Goal: Navigation & Orientation: Find specific page/section

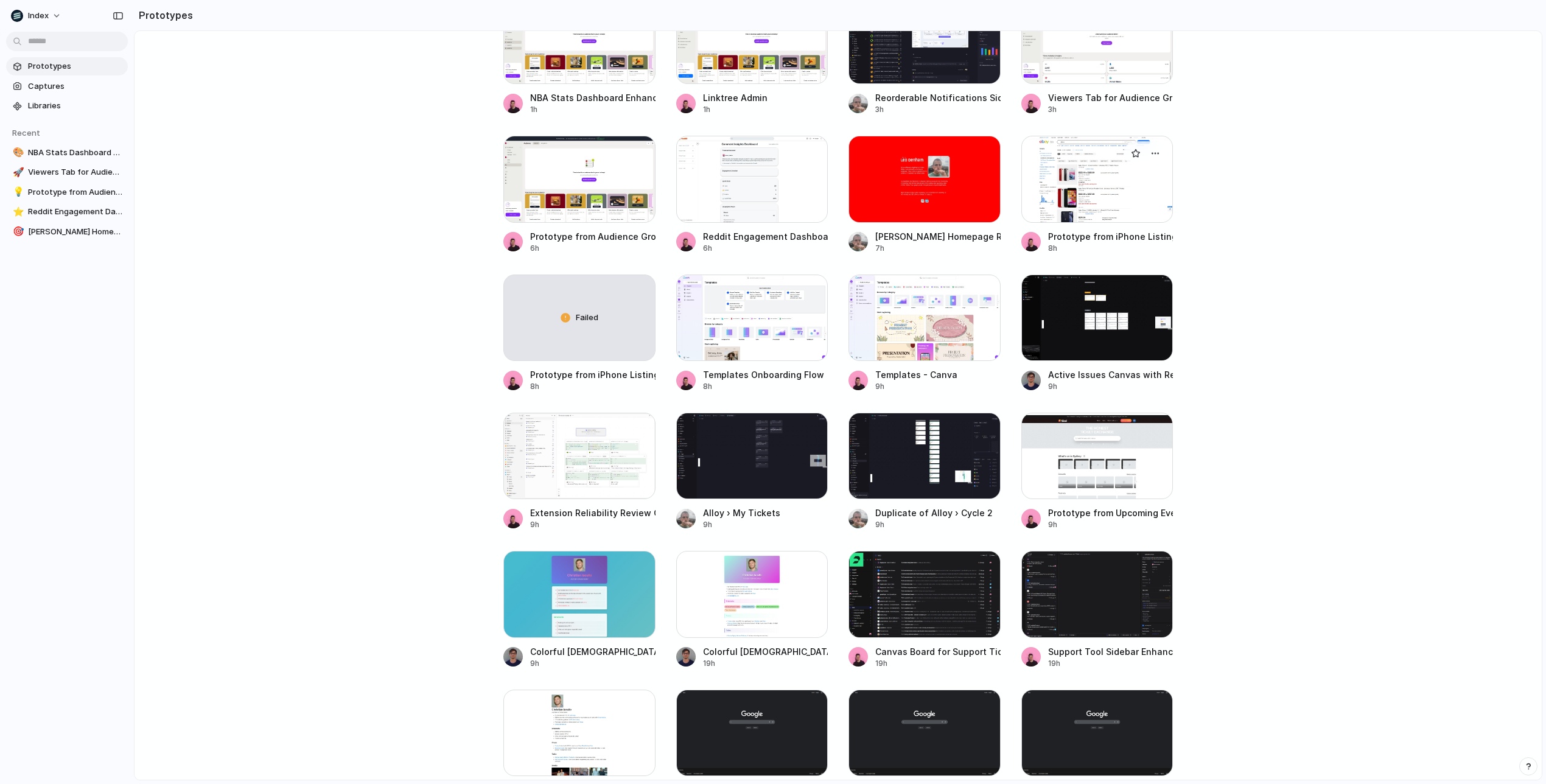
scroll to position [222, 0]
click at [103, 89] on span "Captures" at bounding box center [75, 86] width 95 height 12
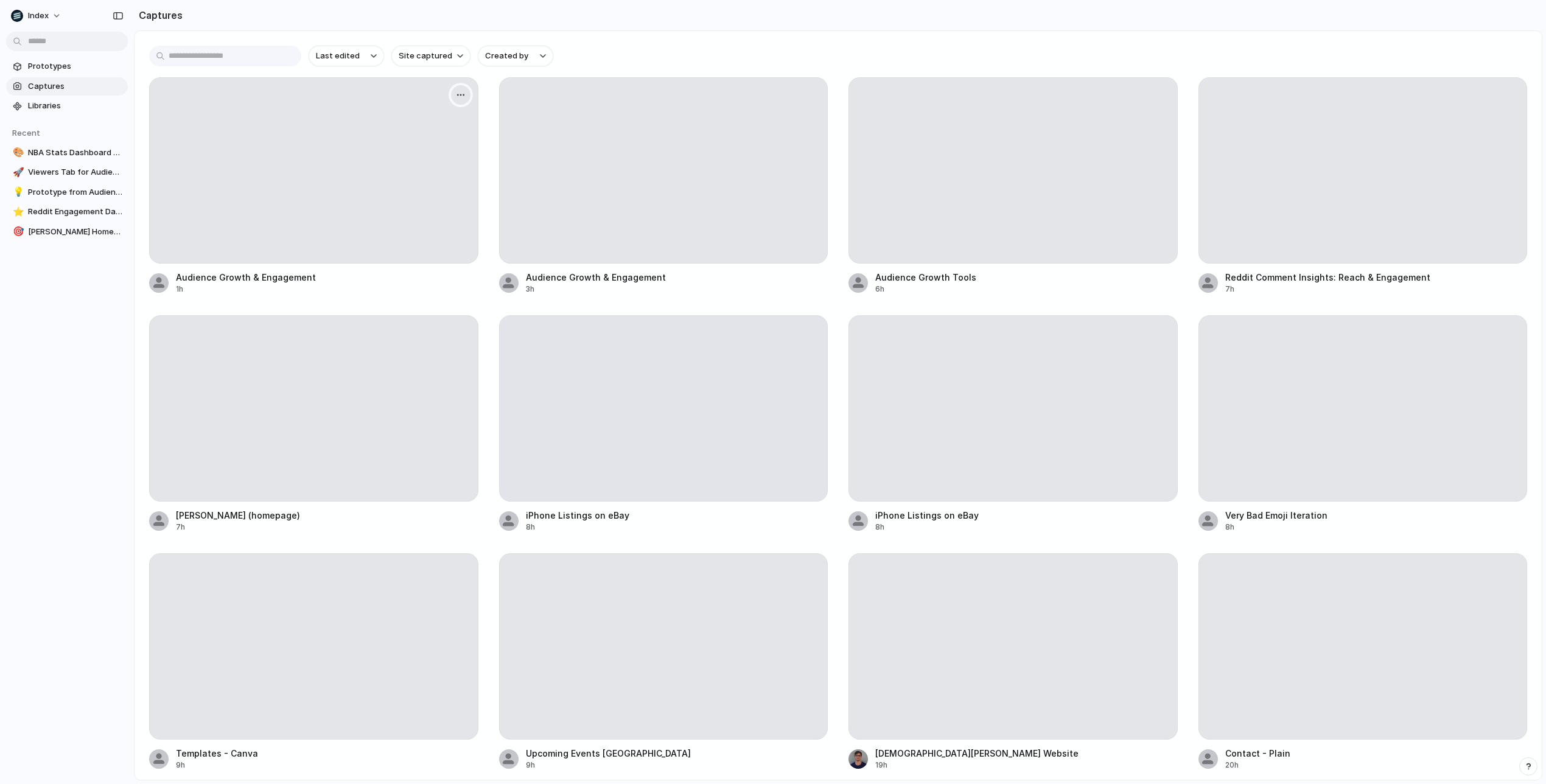
click at [460, 99] on div "button" at bounding box center [461, 94] width 9 height 9
click at [460, 99] on div "Create prototype Rename Copy link Open original page Delete" at bounding box center [773, 392] width 1546 height 784
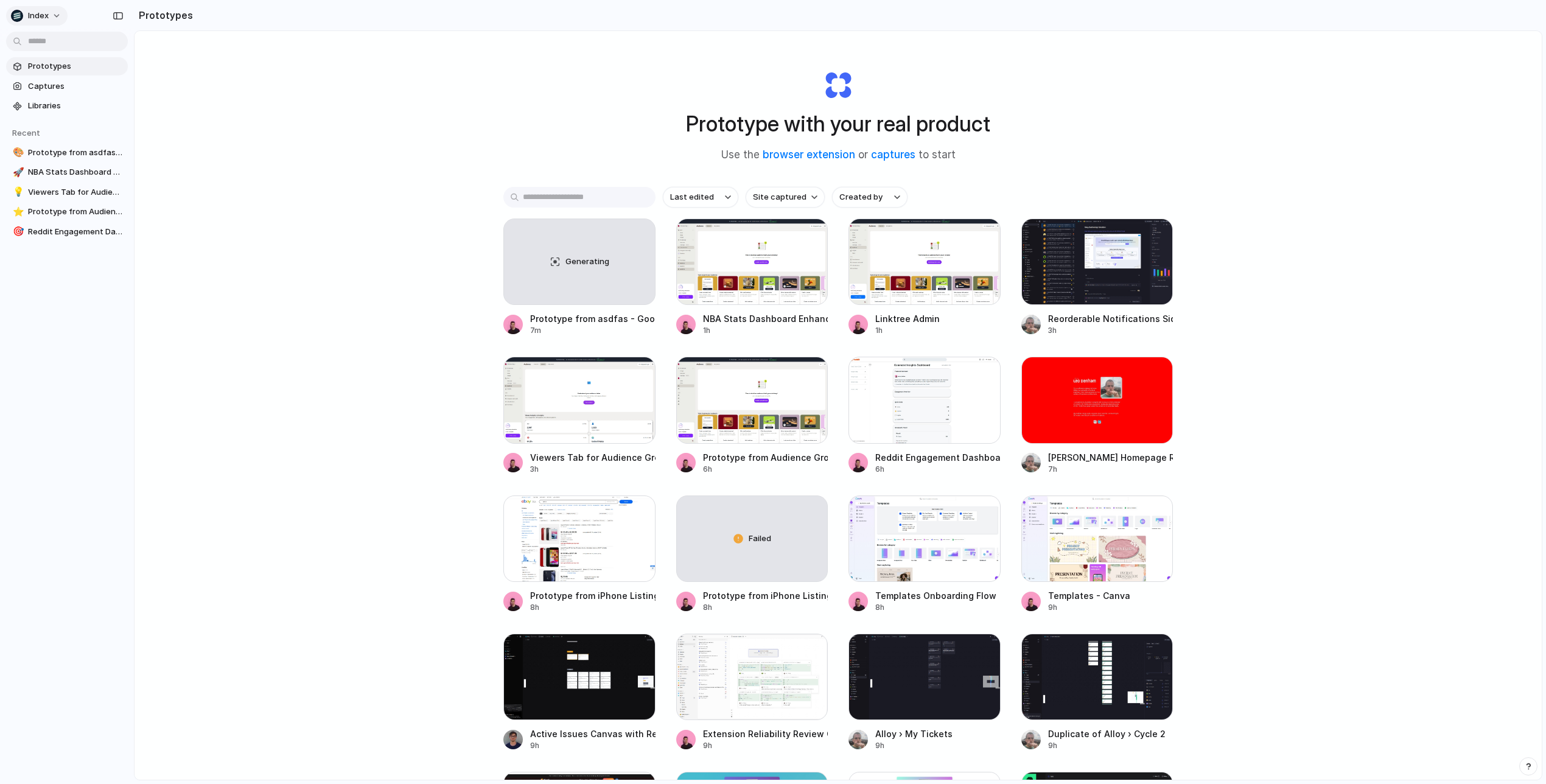
click at [56, 19] on button "Index" at bounding box center [36, 15] width 62 height 20
click at [54, 97] on span "Sign out" at bounding box center [44, 101] width 33 height 12
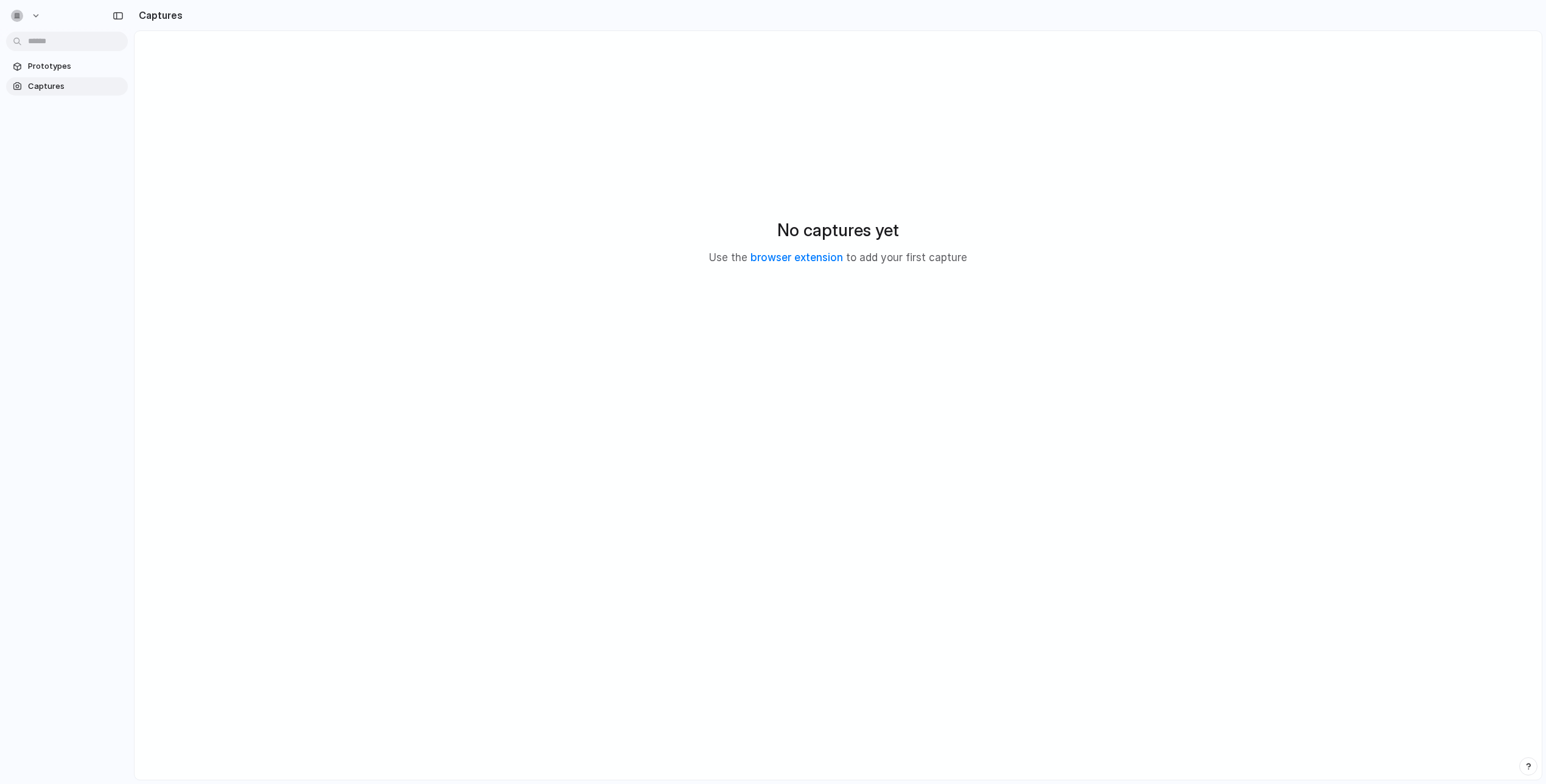
click at [975, 424] on div "No captures yet Use the browser extension to add your first capture" at bounding box center [838, 241] width 1378 height 392
click at [846, 229] on h2 "No captures yet" at bounding box center [838, 229] width 122 height 25
drag, startPoint x: 846, startPoint y: 229, endPoint x: 889, endPoint y: 264, distance: 55.4
click at [889, 264] on div "No captures yet Use the browser extension to add your first capture" at bounding box center [838, 241] width 1378 height 392
click at [889, 264] on p "Use the browser extension to add your first capture" at bounding box center [838, 258] width 258 height 16
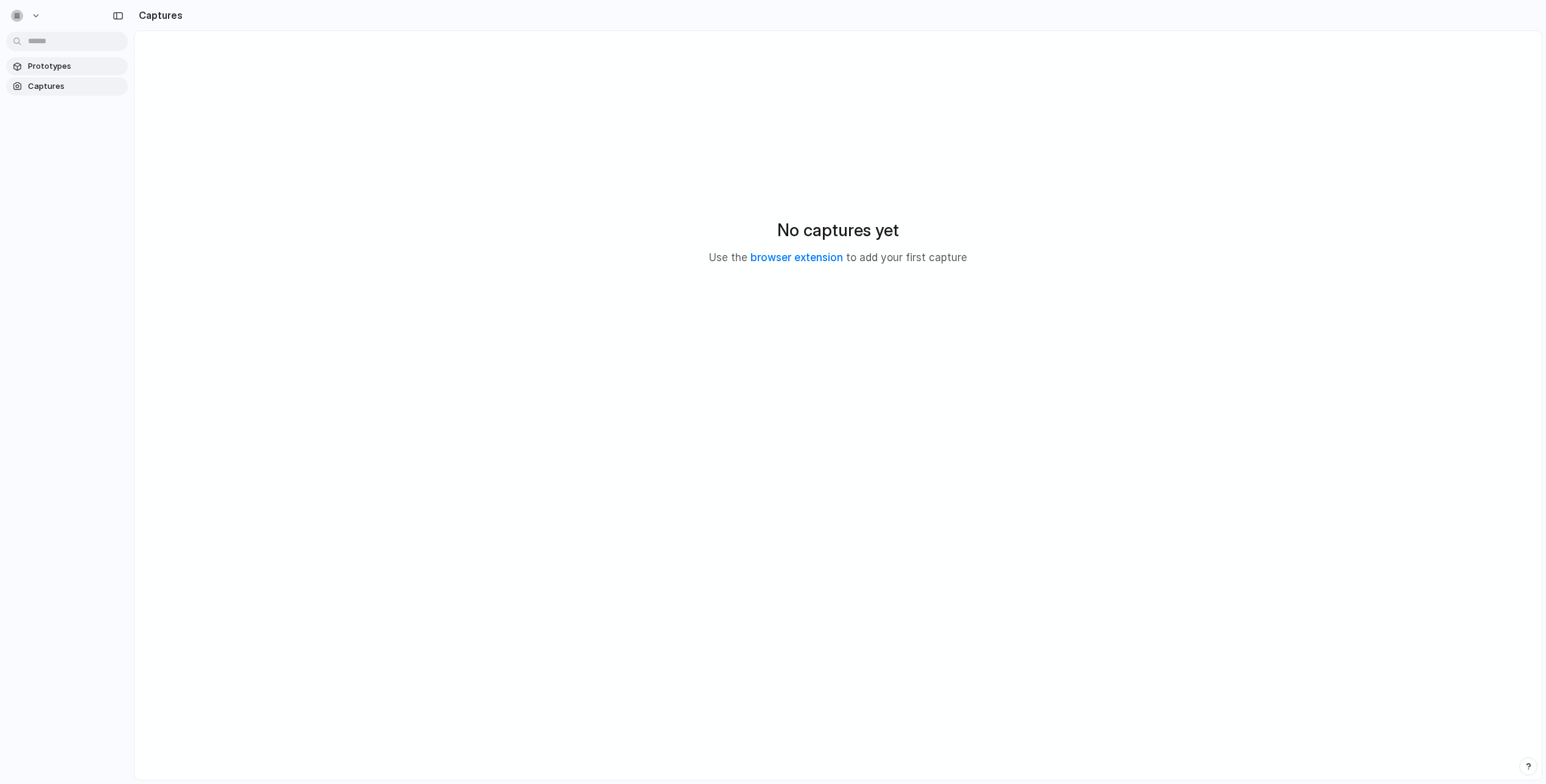
click at [79, 70] on span "Prototypes" at bounding box center [75, 66] width 95 height 12
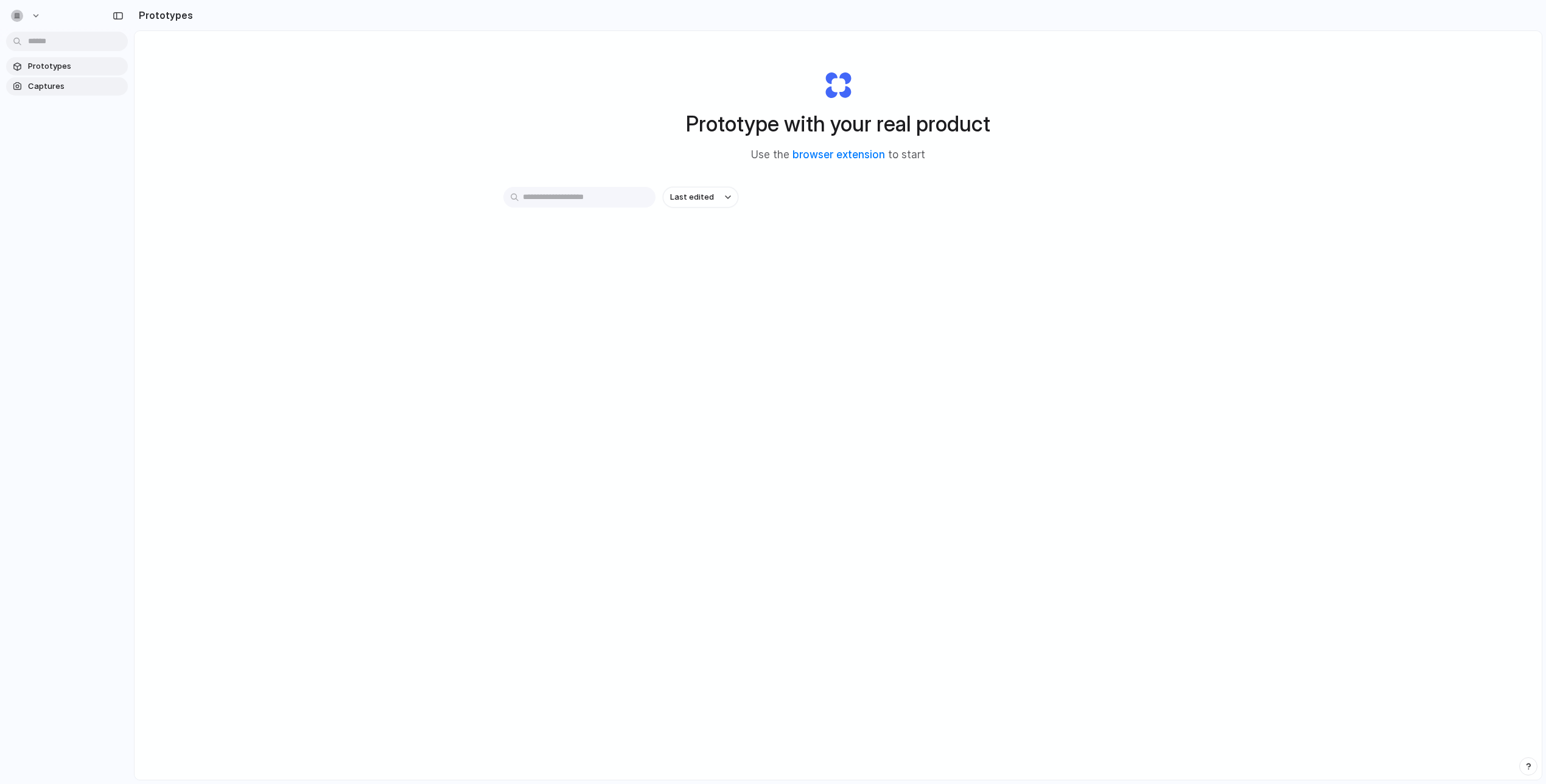
click at [69, 90] on span "Captures" at bounding box center [75, 86] width 95 height 12
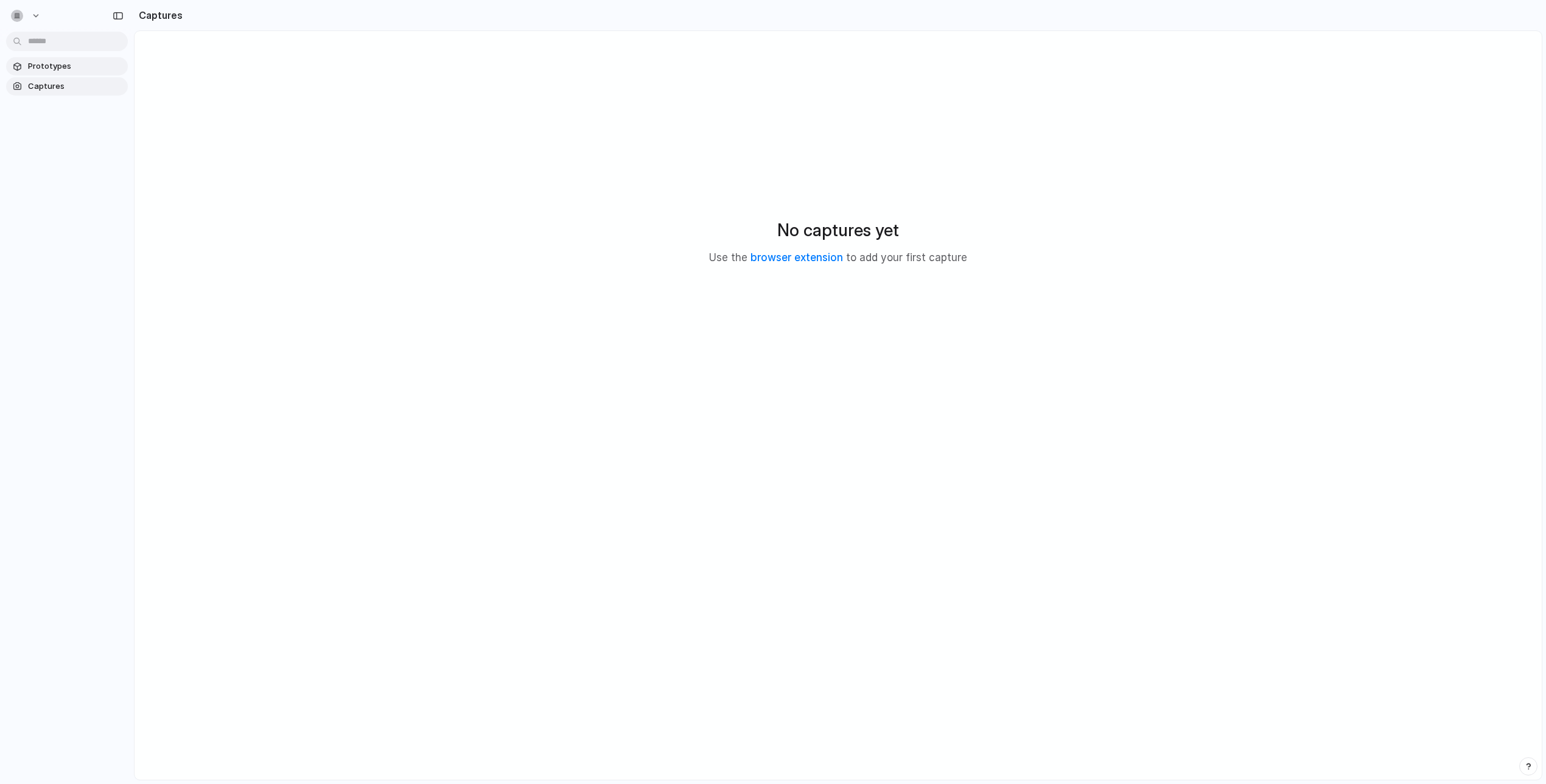
click at [86, 64] on span "Prototypes" at bounding box center [75, 66] width 95 height 12
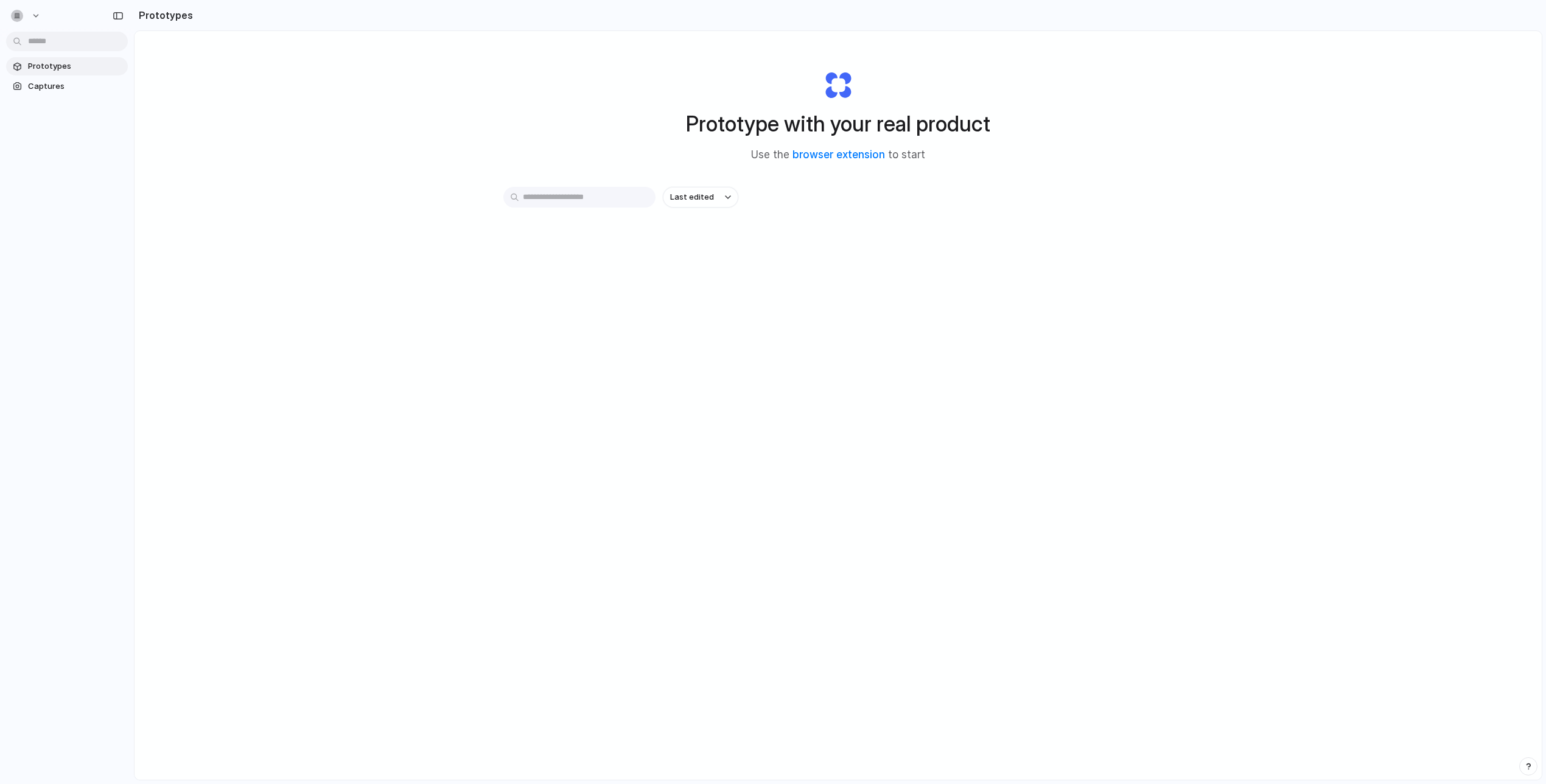
click at [311, 92] on div "Prototype with your real product Use the browser extension to start Last edited" at bounding box center [838, 437] width 1407 height 813
